Goal: Information Seeking & Learning: Learn about a topic

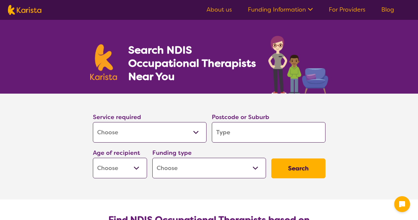
select select "[MEDICAL_DATA]"
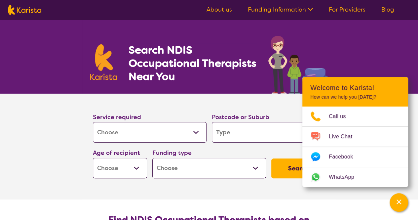
click at [247, 135] on input "search" at bounding box center [269, 132] width 114 height 20
type input "3"
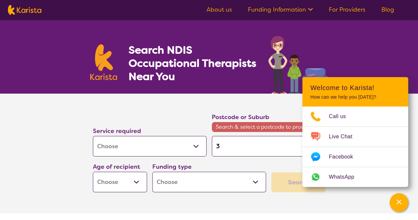
type input "31"
type input "310"
type input "3108"
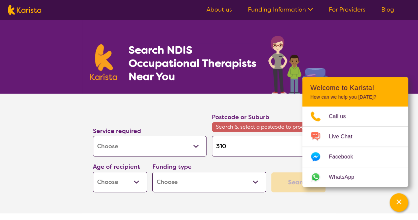
type input "3108"
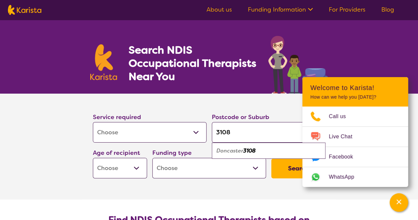
type input "3108"
click at [239, 153] on em "Doncaster" at bounding box center [229, 150] width 27 height 7
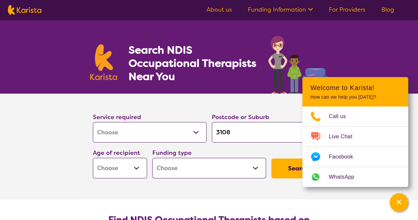
click at [137, 168] on select "Early Childhood - 0 to 9 Child - 10 to 11 Adolescent - 12 to 17 Adult - 18 to 6…" at bounding box center [120, 167] width 54 height 20
select select "AS"
click at [93, 159] on select "Early Childhood - 0 to 9 Child - 10 to 11 Adolescent - 12 to 17 Adult - 18 to 6…" at bounding box center [120, 167] width 54 height 20
select select "AS"
click at [208, 170] on select "Home Care Package (HCP) National Disability Insurance Scheme (NDIS) I don't know" at bounding box center [209, 167] width 114 height 20
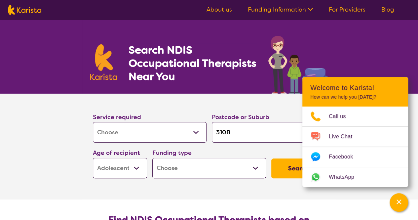
select select "i-don-t-know"
click at [153, 159] on select "Home Care Package (HCP) National Disability Insurance Scheme (NDIS) I don't know" at bounding box center [209, 167] width 114 height 20
select select "i-don-t-know"
click at [281, 175] on button "Search" at bounding box center [298, 168] width 54 height 20
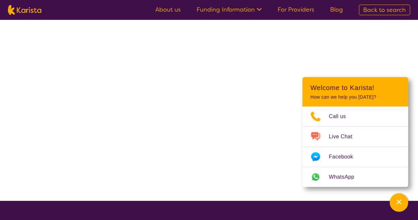
select select "[MEDICAL_DATA]"
select select "AS"
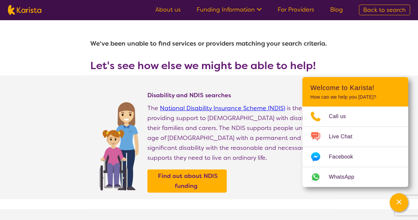
select select "[MEDICAL_DATA]"
select select "AS"
select select "i-don-t-know"
select select "[MEDICAL_DATA]"
select select "AS"
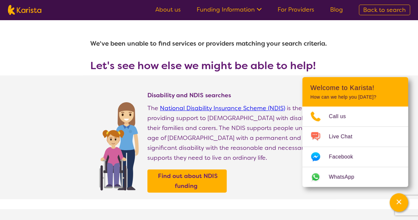
select select "i-don-t-know"
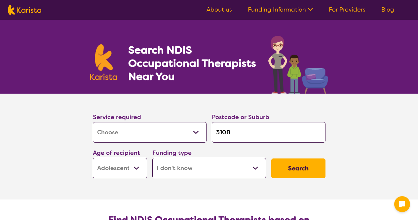
select select "[MEDICAL_DATA]"
select select "AS"
select select "i-don-t-know"
select select "[MEDICAL_DATA]"
select select "AS"
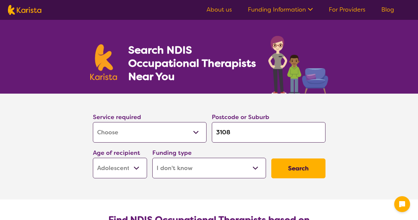
select select "i-don-t-know"
